Goal: Navigation & Orientation: Find specific page/section

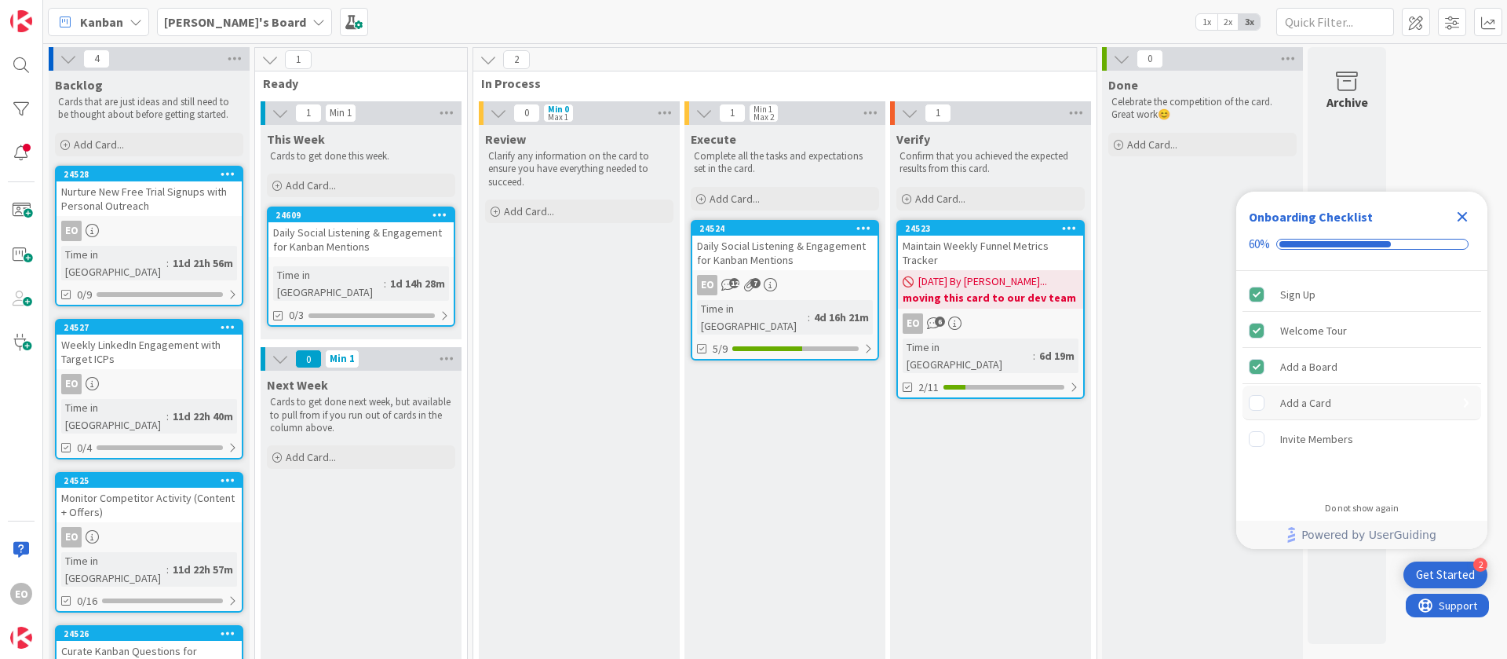
click at [1258, 396] on rect "Add a Card is incomplete." at bounding box center [1257, 402] width 15 height 15
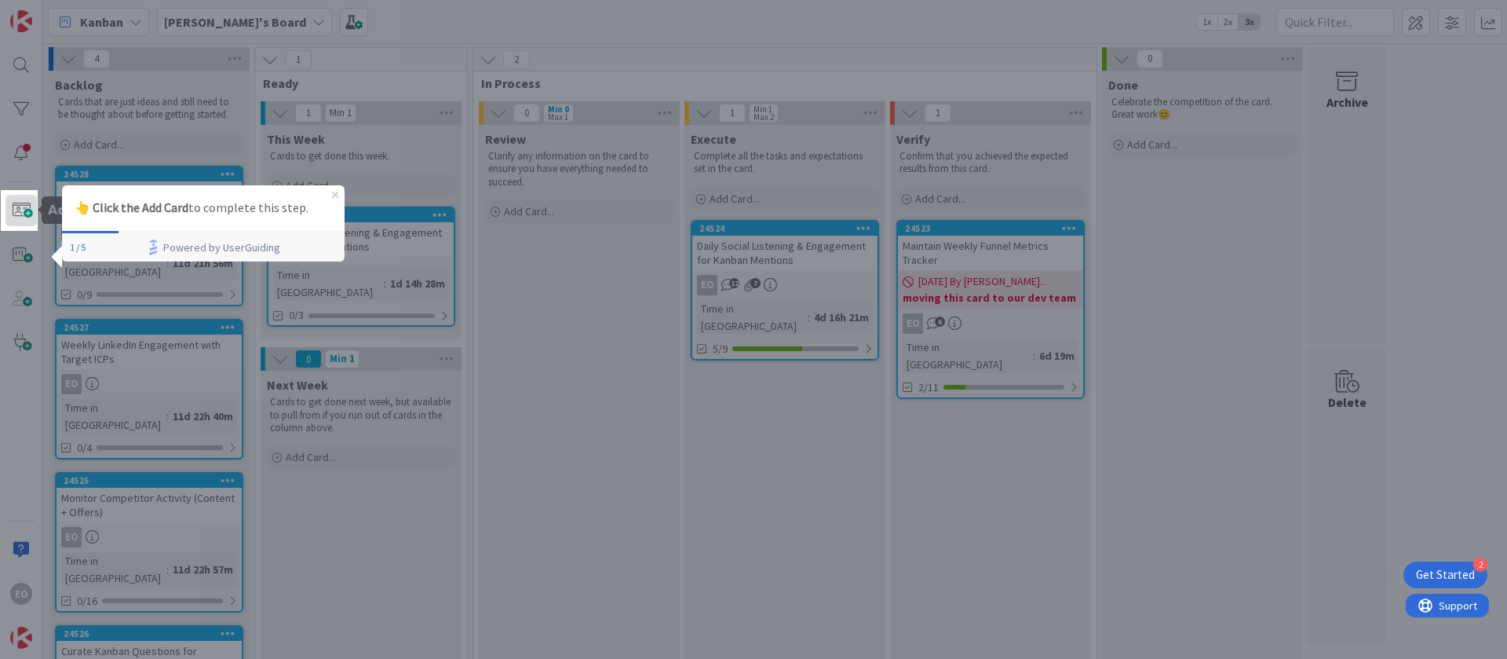
click at [23, 214] on span at bounding box center [20, 210] width 31 height 31
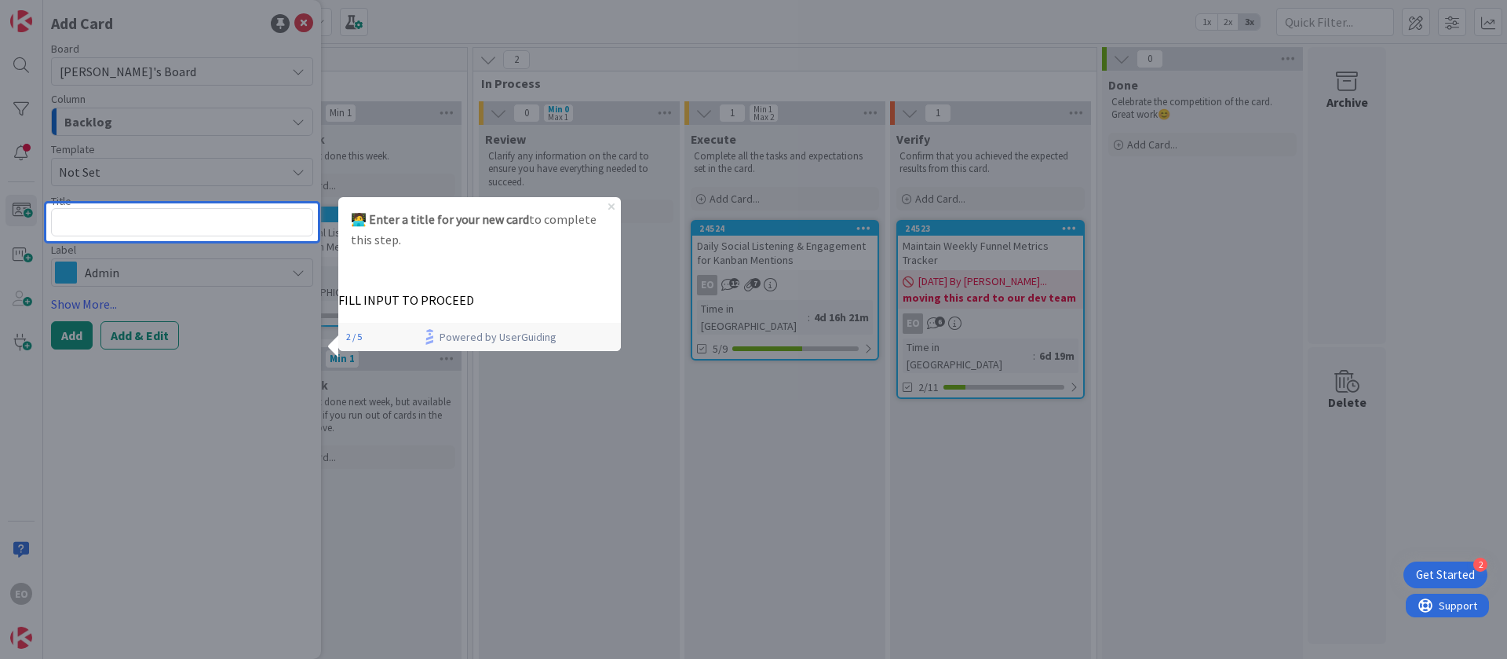
click at [614, 206] on icon "Close Preview" at bounding box center [611, 206] width 6 height 6
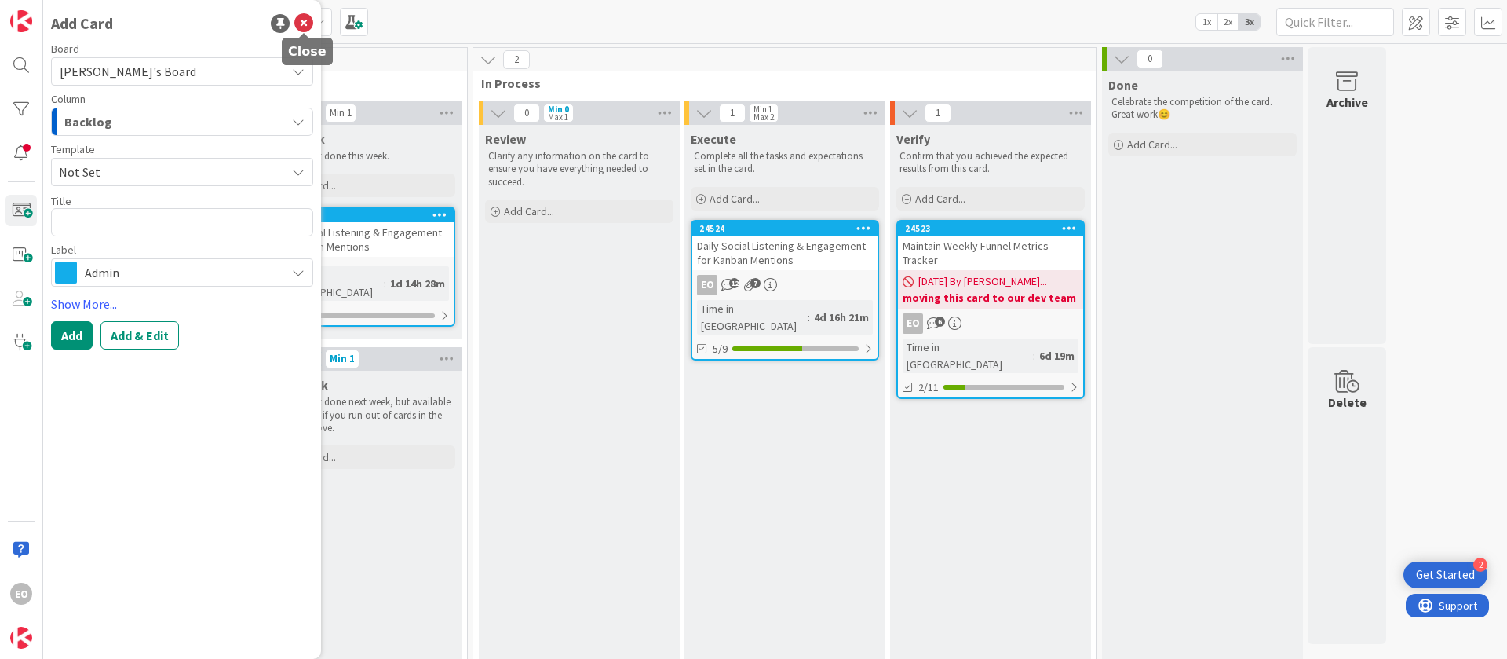
click at [301, 20] on icon at bounding box center [303, 23] width 19 height 19
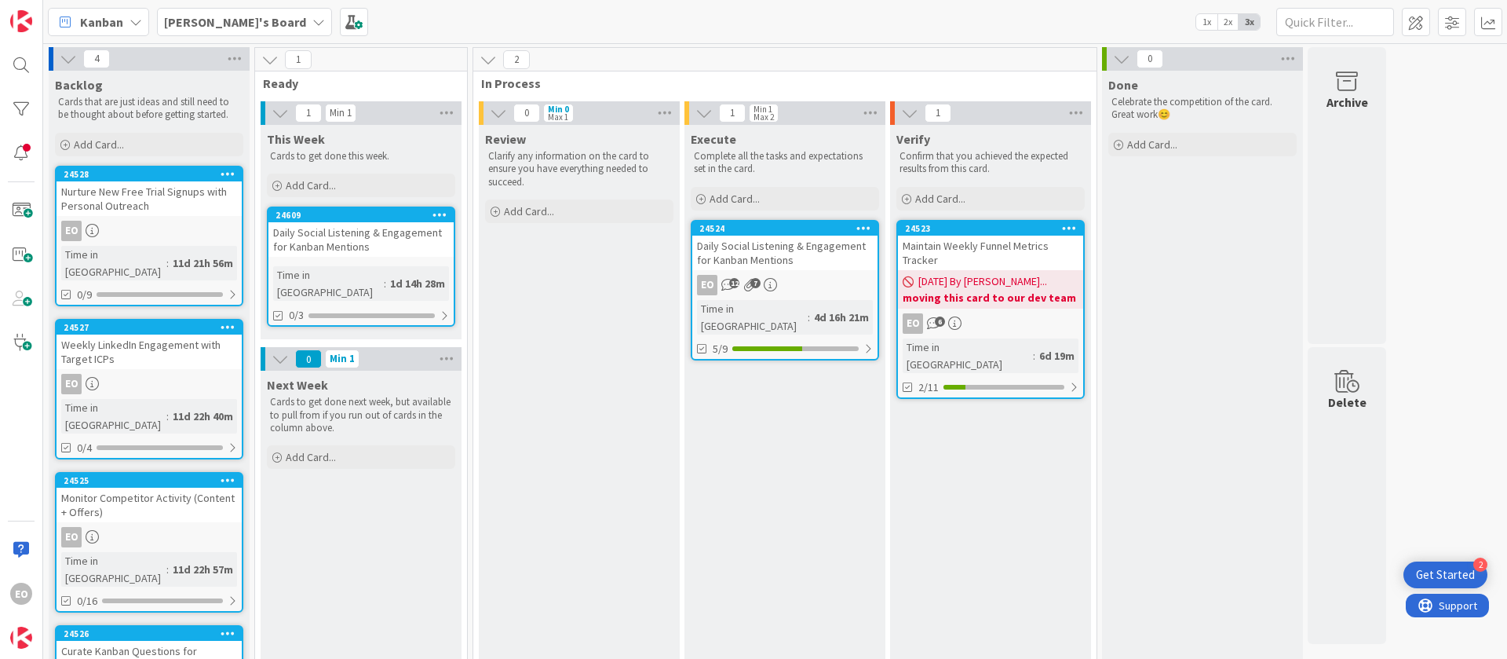
click at [805, 278] on div "EO 12 7" at bounding box center [784, 285] width 185 height 20
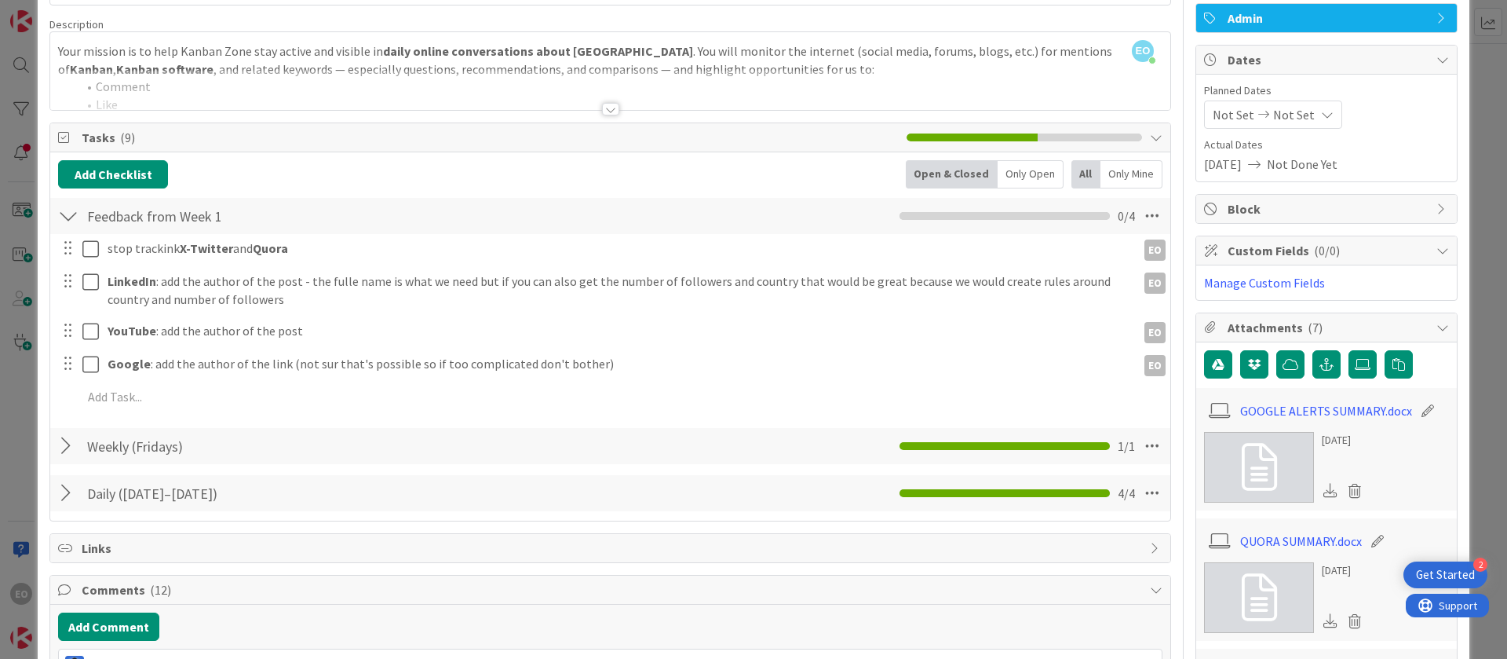
scroll to position [73, 0]
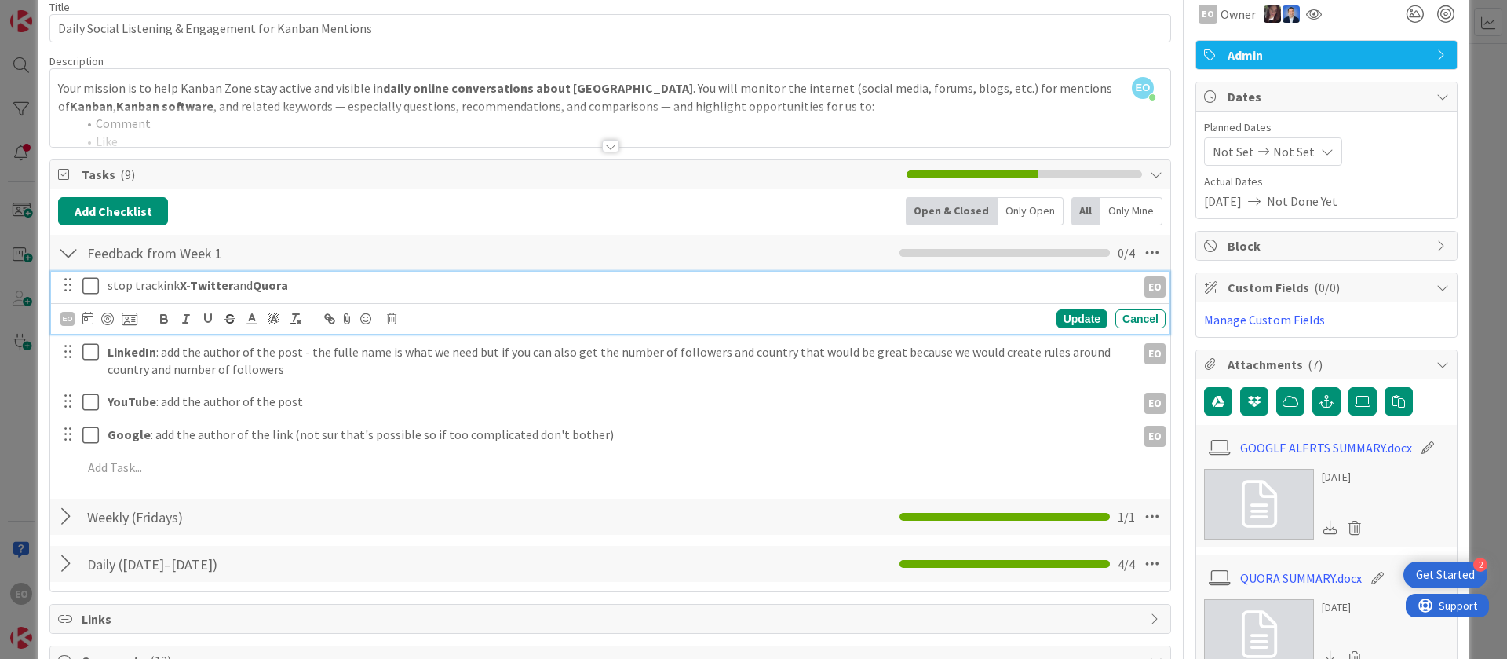
click at [89, 286] on icon at bounding box center [90, 285] width 16 height 19
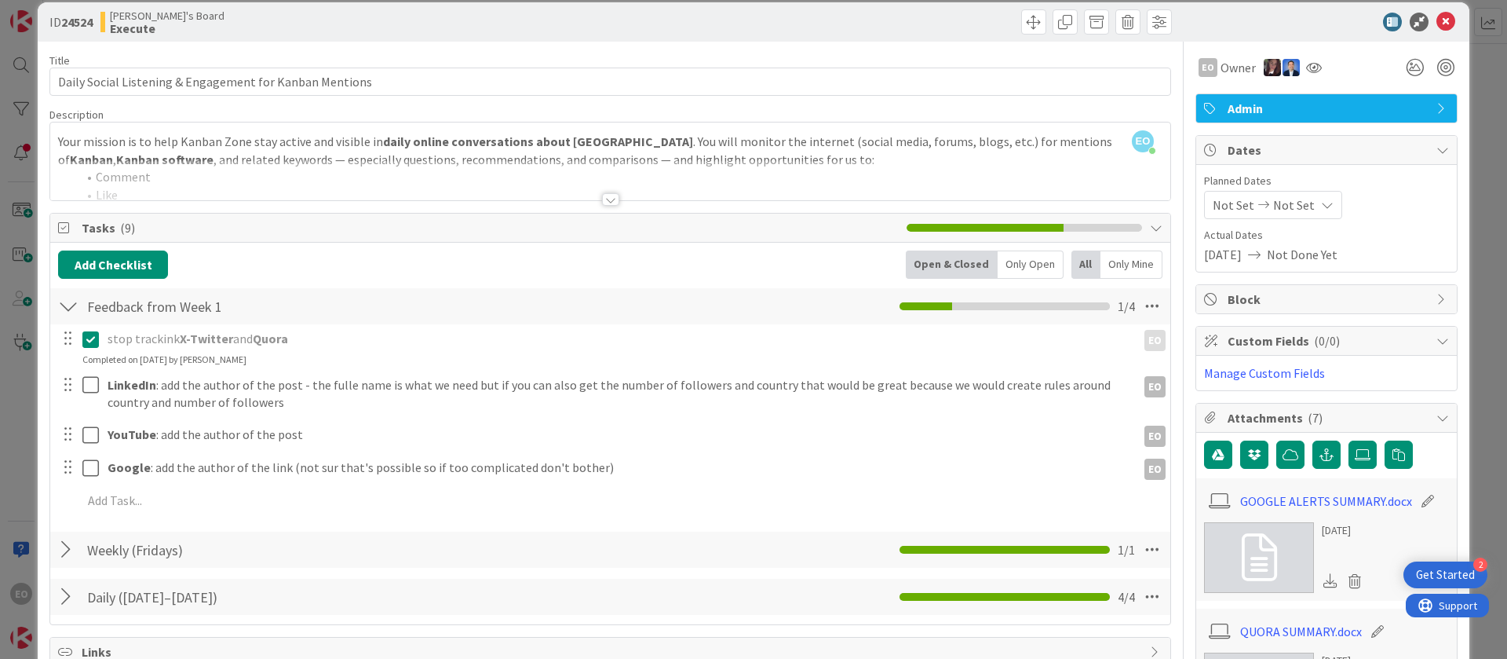
scroll to position [0, 0]
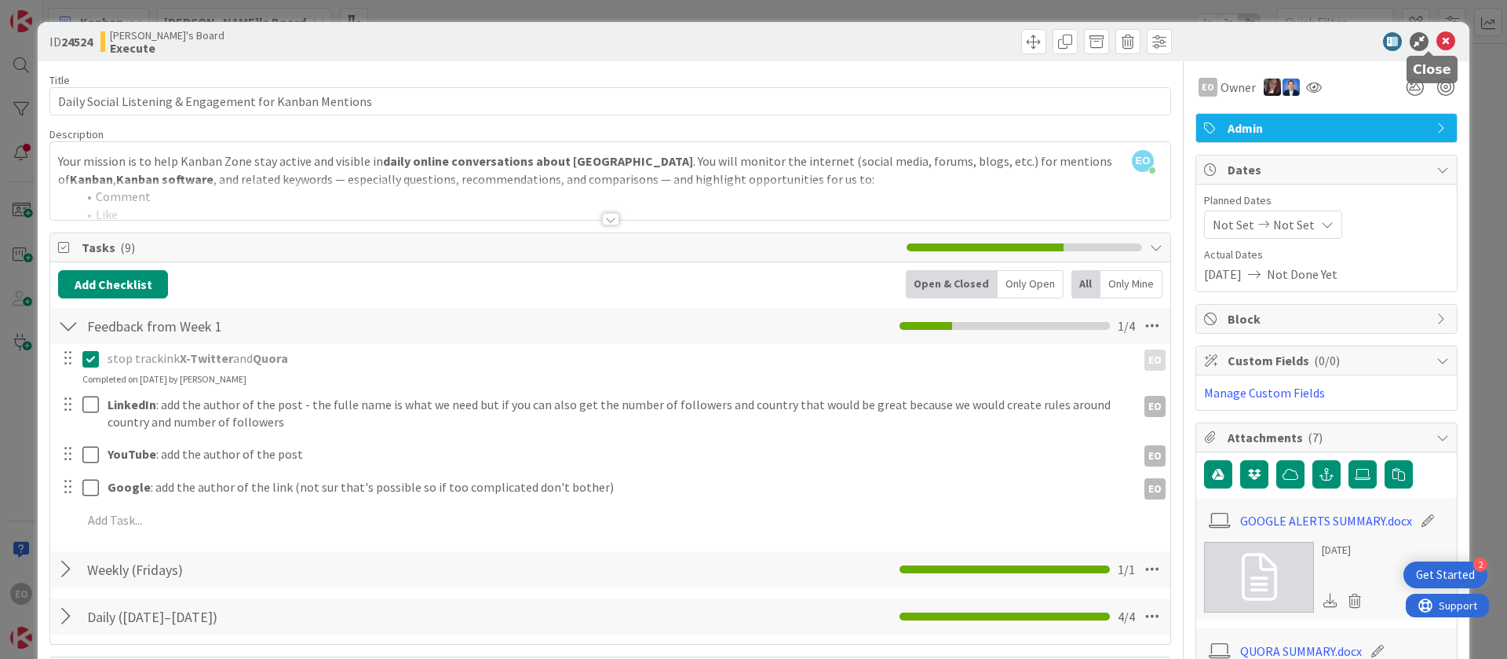
click at [1437, 35] on icon at bounding box center [1446, 41] width 19 height 19
